Goal: Information Seeking & Learning: Learn about a topic

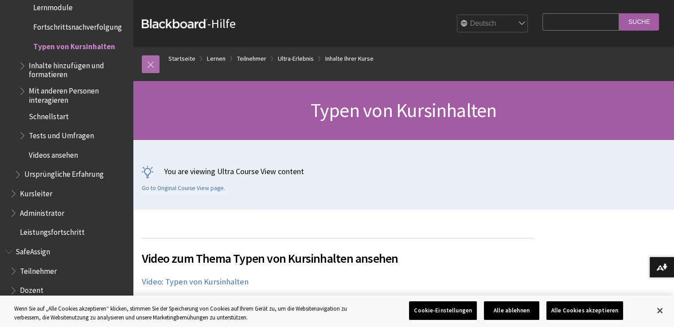
click at [155, 66] on link at bounding box center [151, 64] width 18 height 18
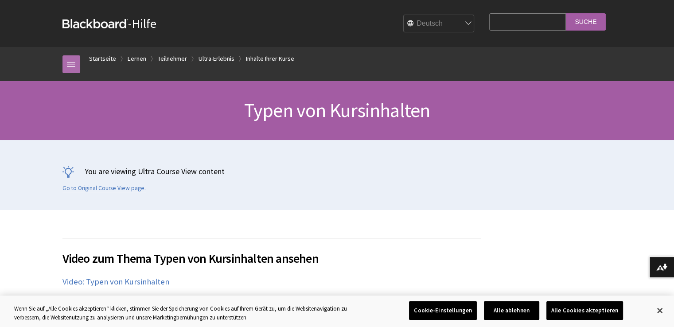
click at [71, 61] on link at bounding box center [71, 64] width 18 height 18
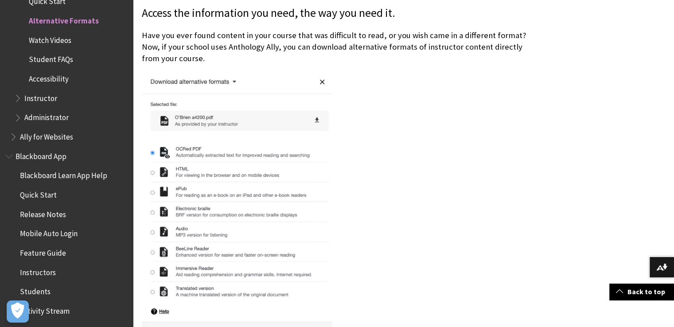
scroll to position [204, 0]
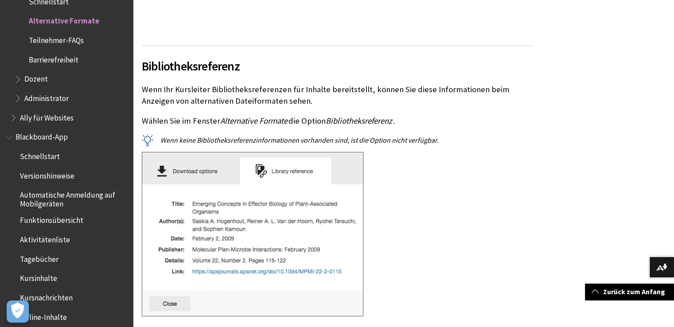
scroll to position [2803, 0]
